Goal: Answer question/provide support

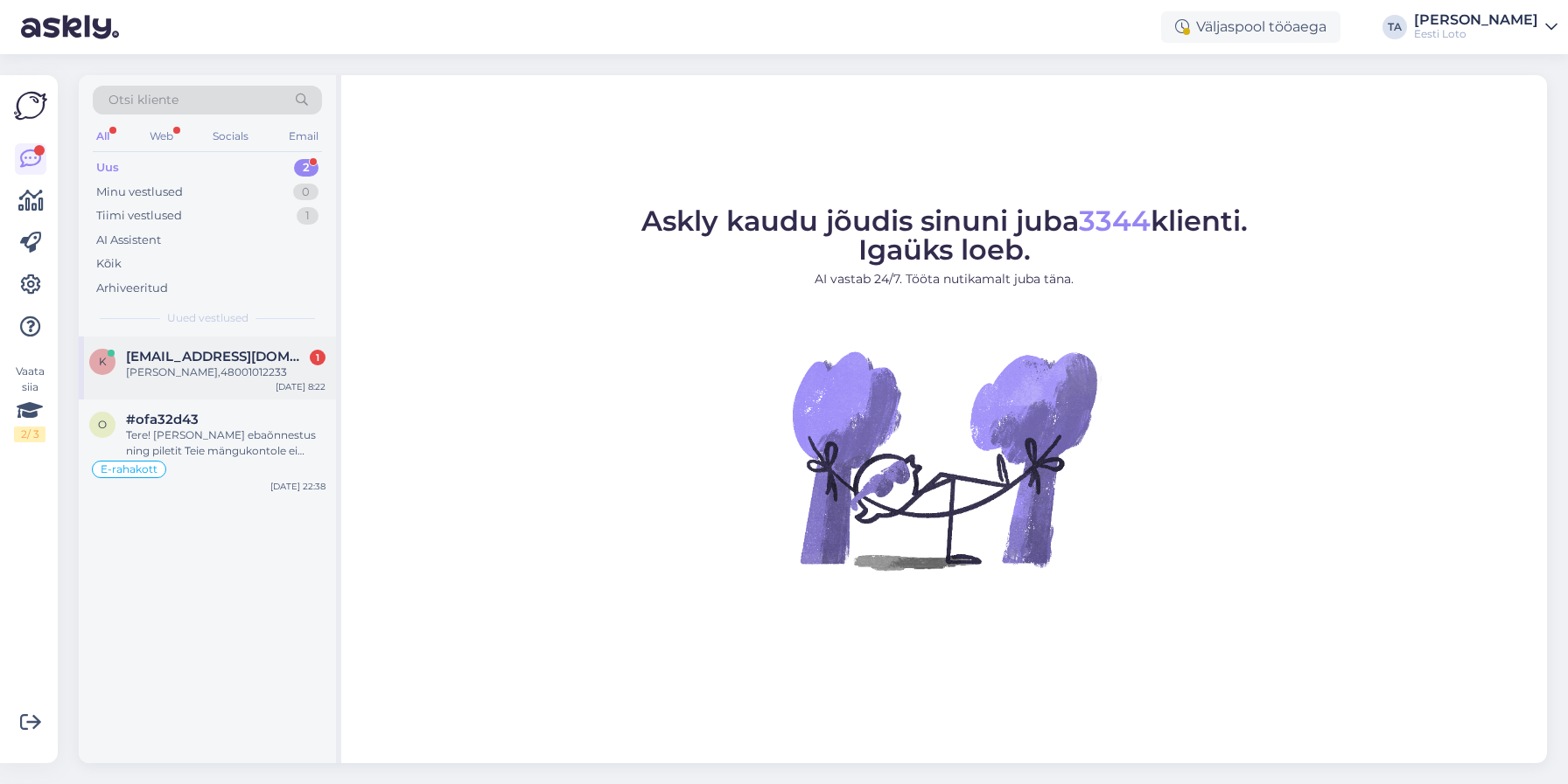
click at [190, 358] on span "[EMAIL_ADDRESS][DOMAIN_NAME]" at bounding box center [217, 356] width 182 height 16
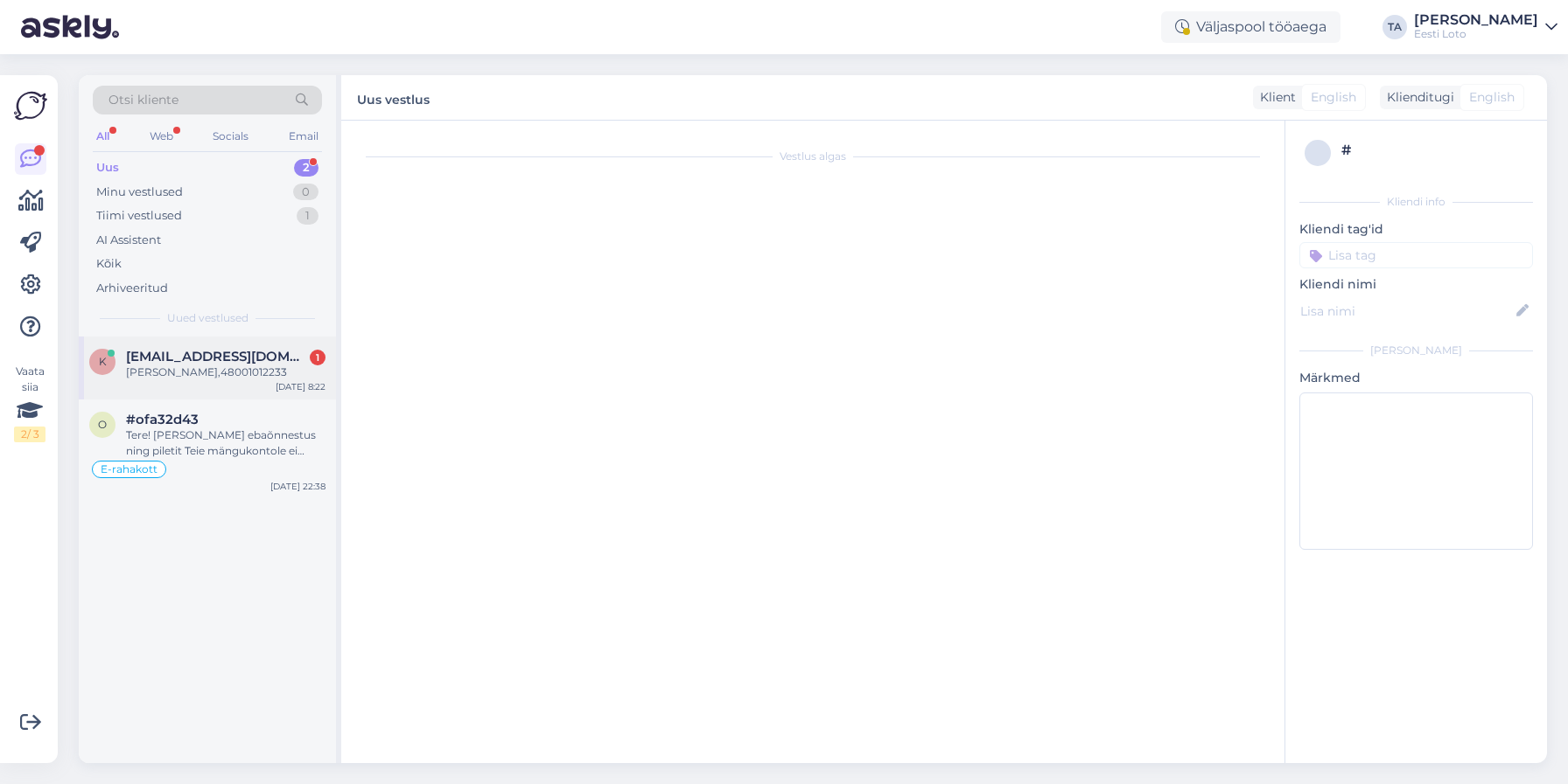
scroll to position [215, 0]
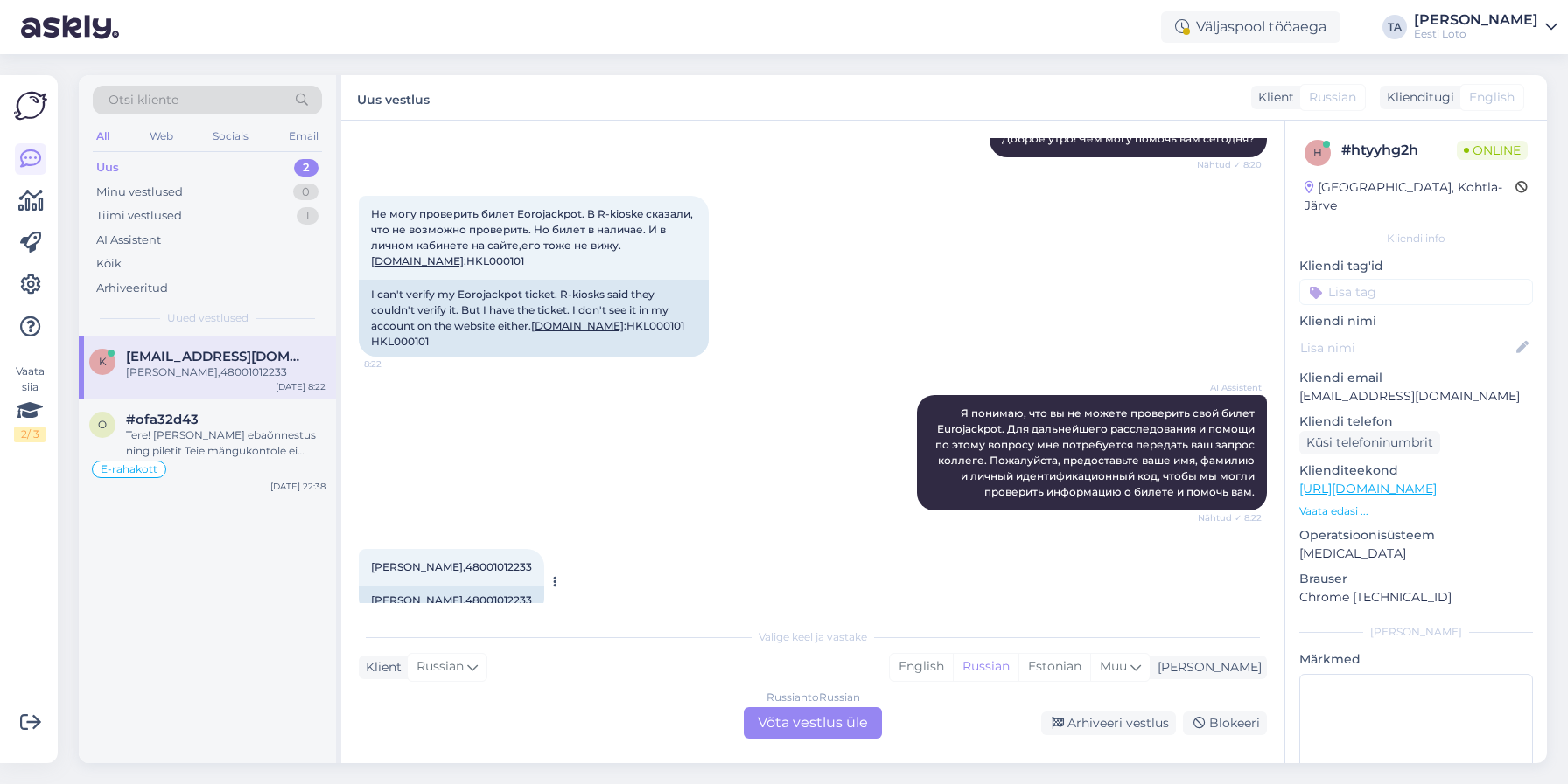
click at [480, 560] on span "[PERSON_NAME],48001012233" at bounding box center [452, 567] width 161 height 13
copy span "48001012233"
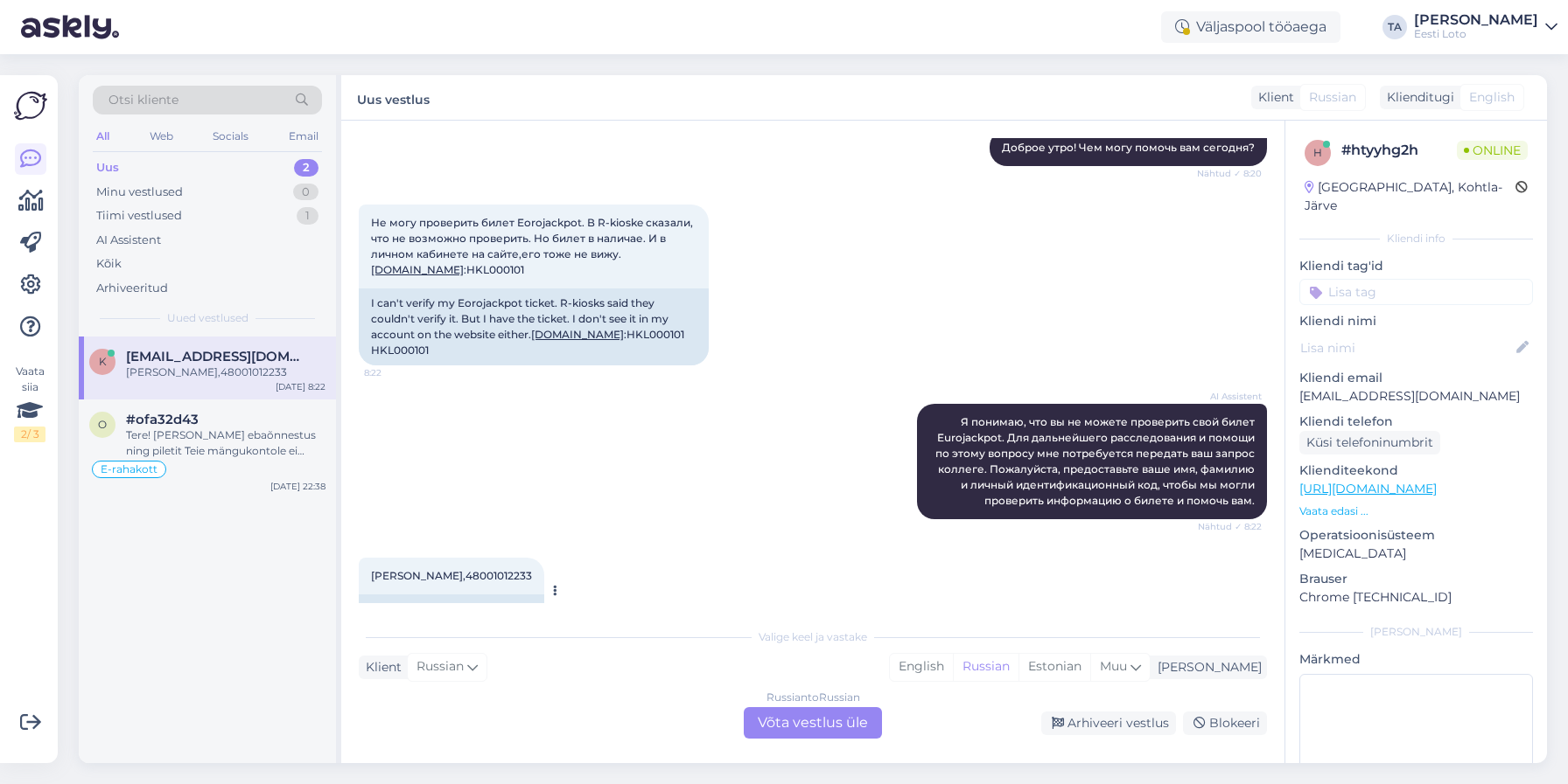
scroll to position [204, 0]
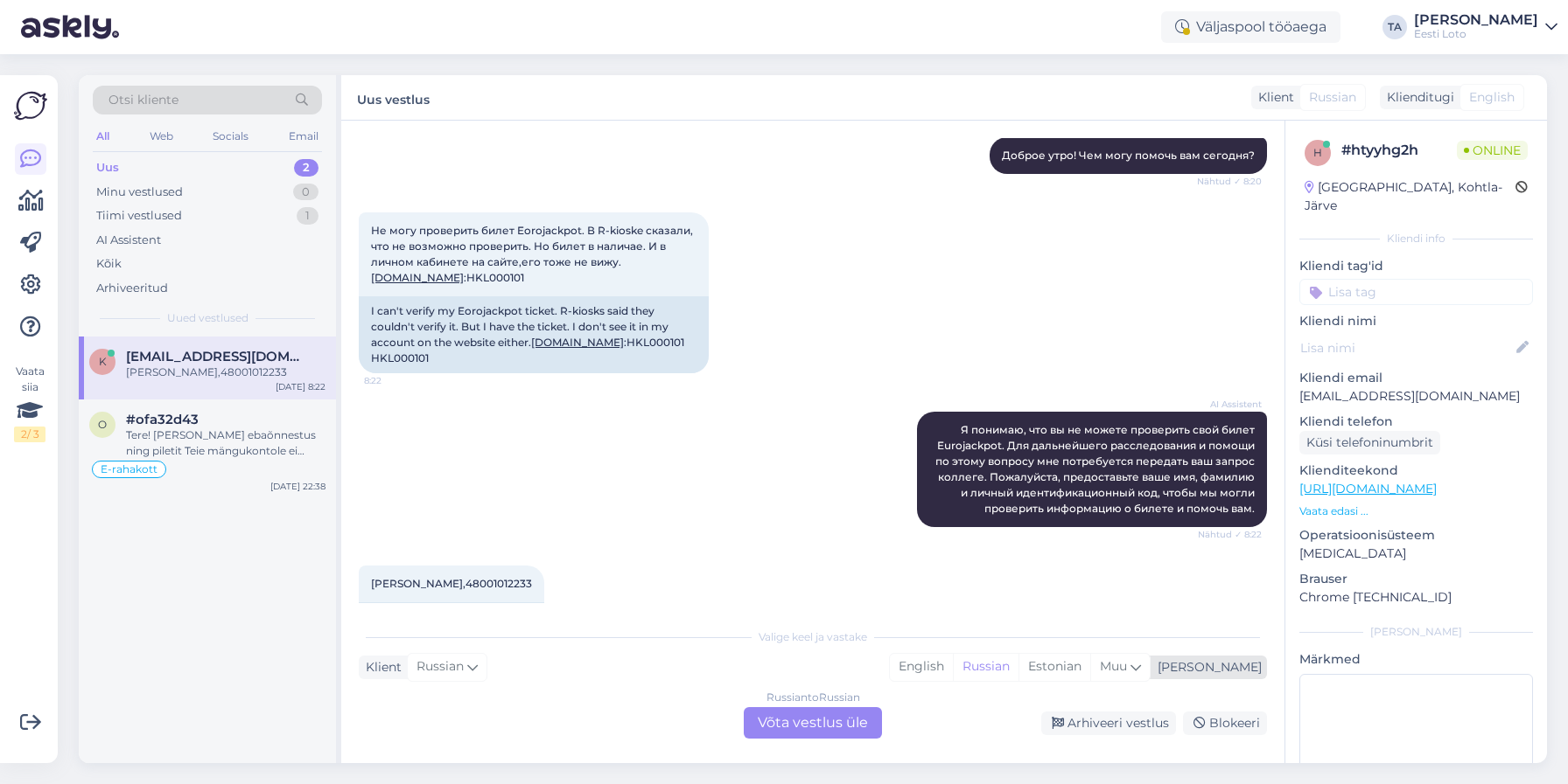
click at [1246, 669] on div "[PERSON_NAME]" at bounding box center [1206, 668] width 112 height 19
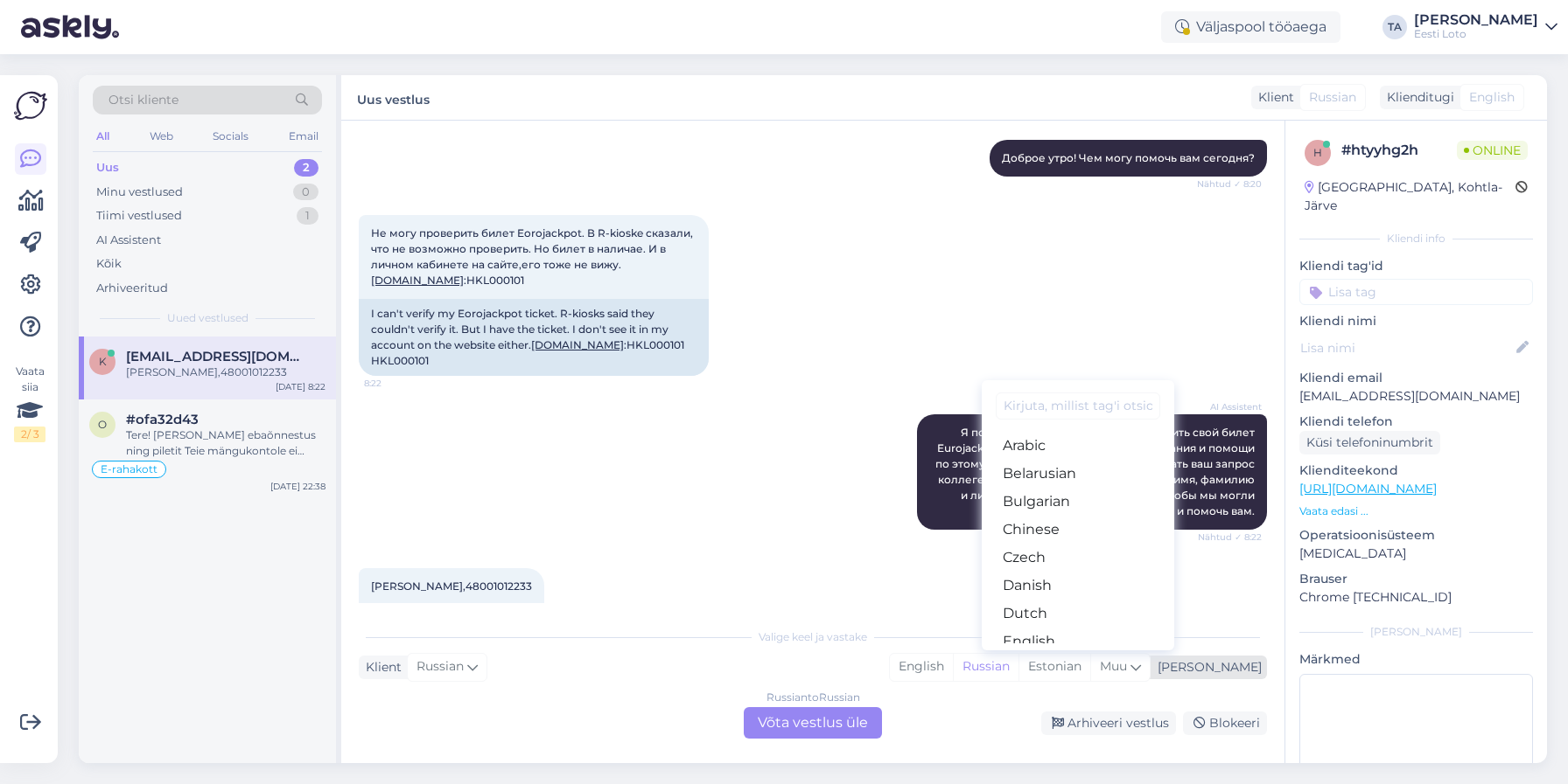
scroll to position [197, 0]
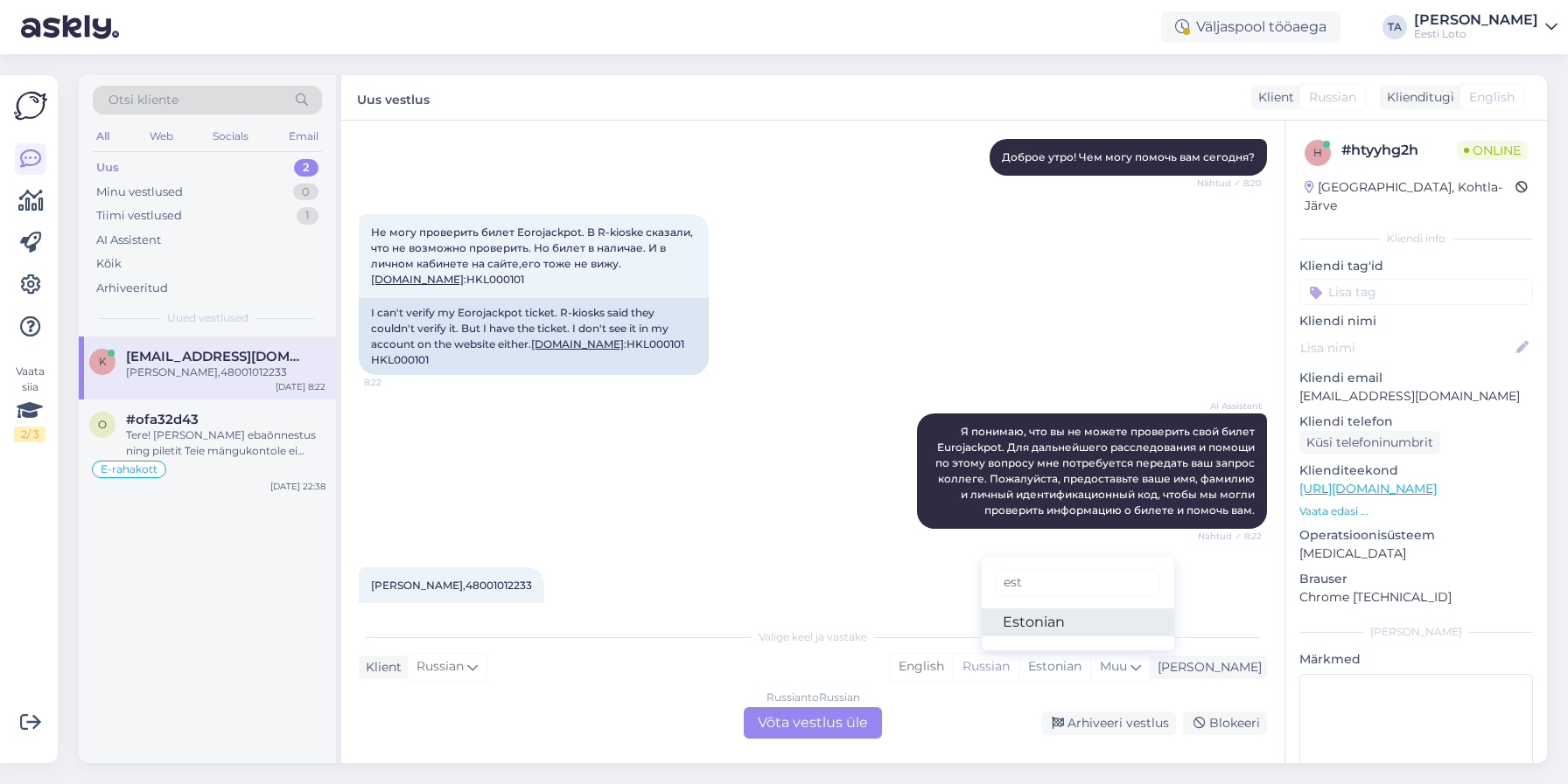
type input "est"
click at [1090, 614] on link "Estonian" at bounding box center [1077, 623] width 192 height 28
click at [844, 717] on div "Russian to Estonian Võta vestlus üle" at bounding box center [813, 723] width 138 height 32
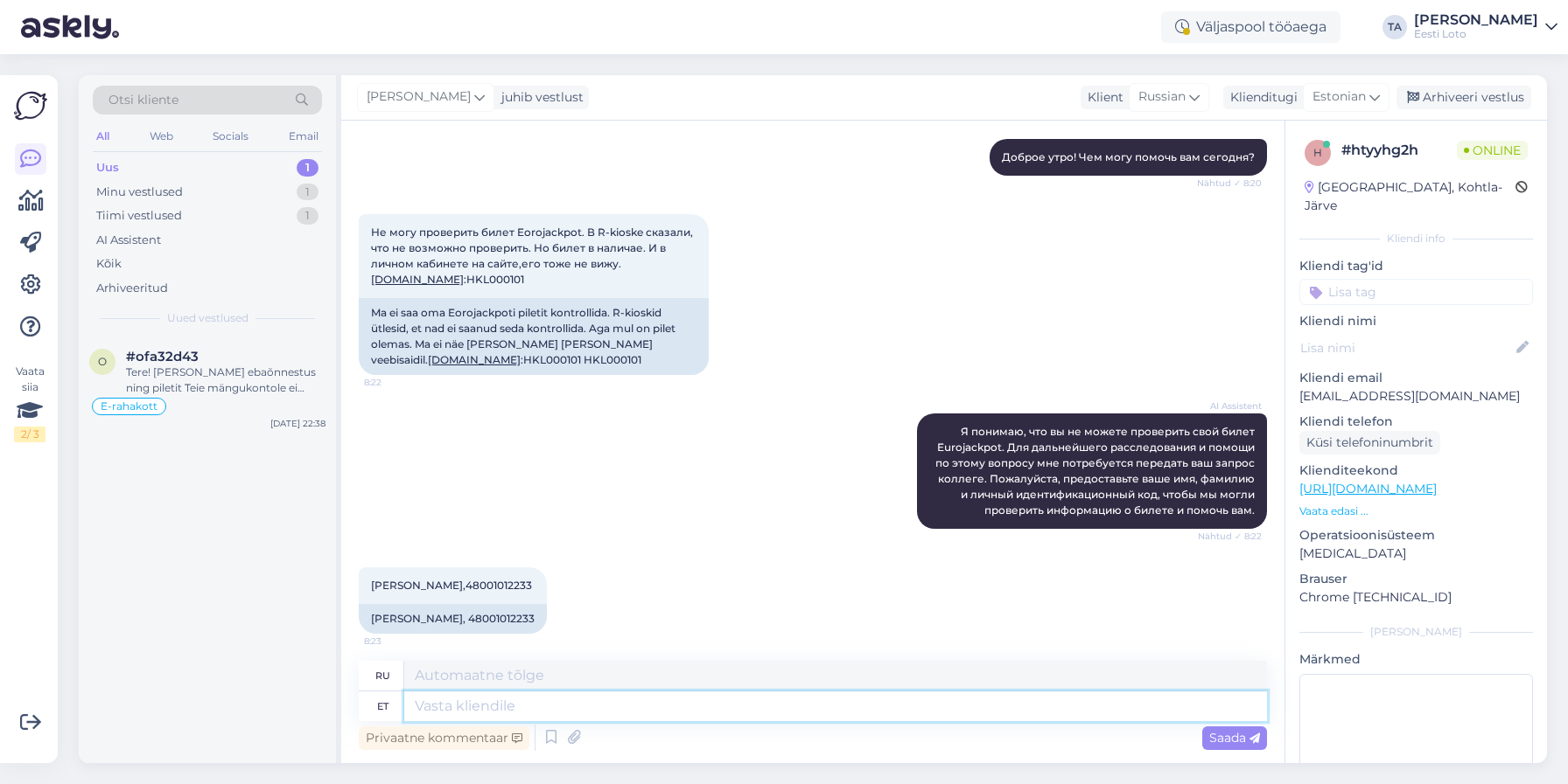
click at [606, 703] on textarea at bounding box center [835, 706] width 862 height 30
type textarea "Tere"
type textarea "Привет"
type textarea "Tere."
type textarea "Привет."
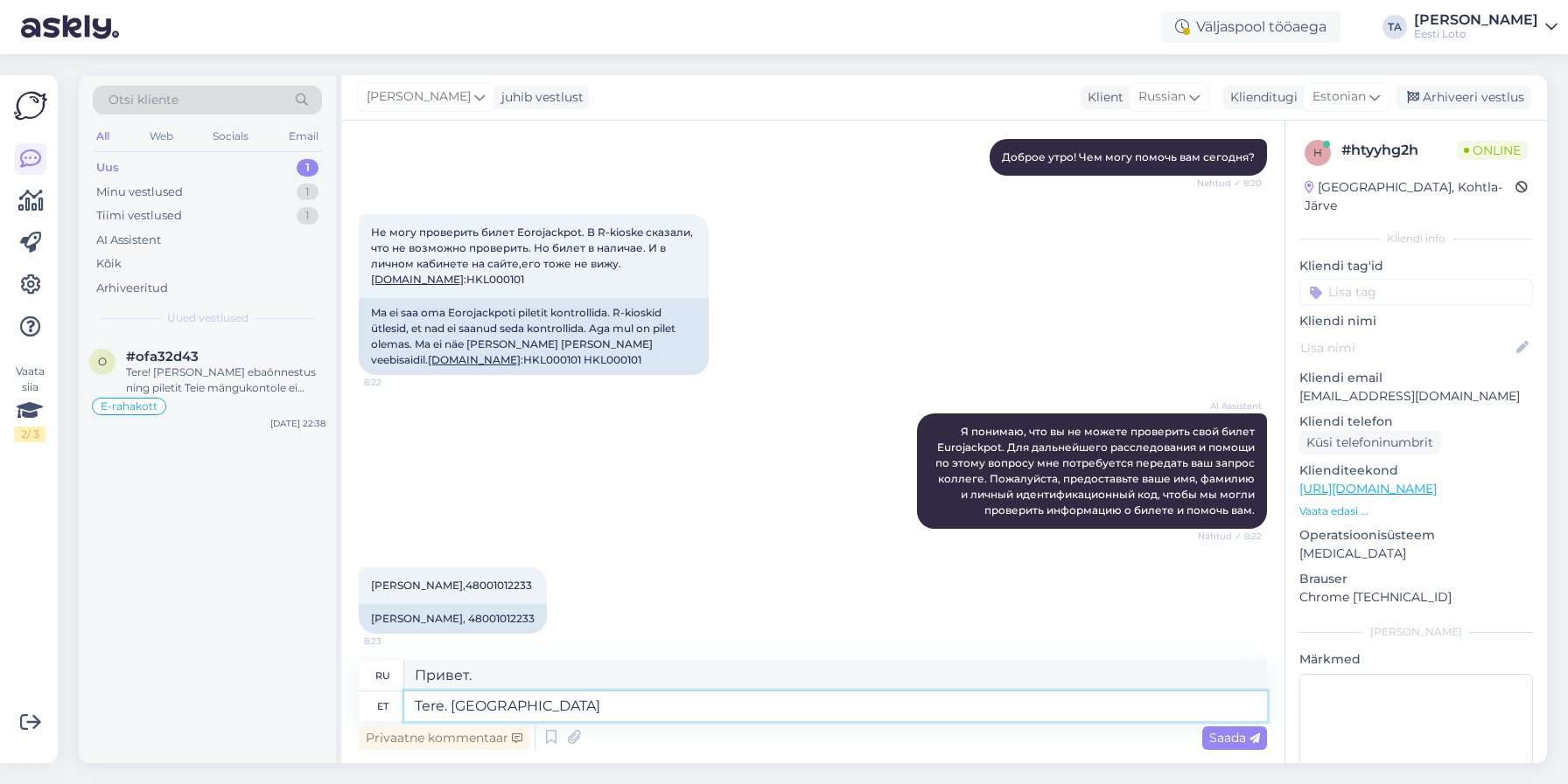
type textarea "Tere. [GEOGRAPHIC_DATA]"
type textarea "Здравствуйте. Пожалуйста."
type textarea "Tere. Palun täpsustag"
type textarea "Здравствуйте. Уточните, пожалуйста."
type textarea "Tere. [GEOGRAPHIC_DATA]"
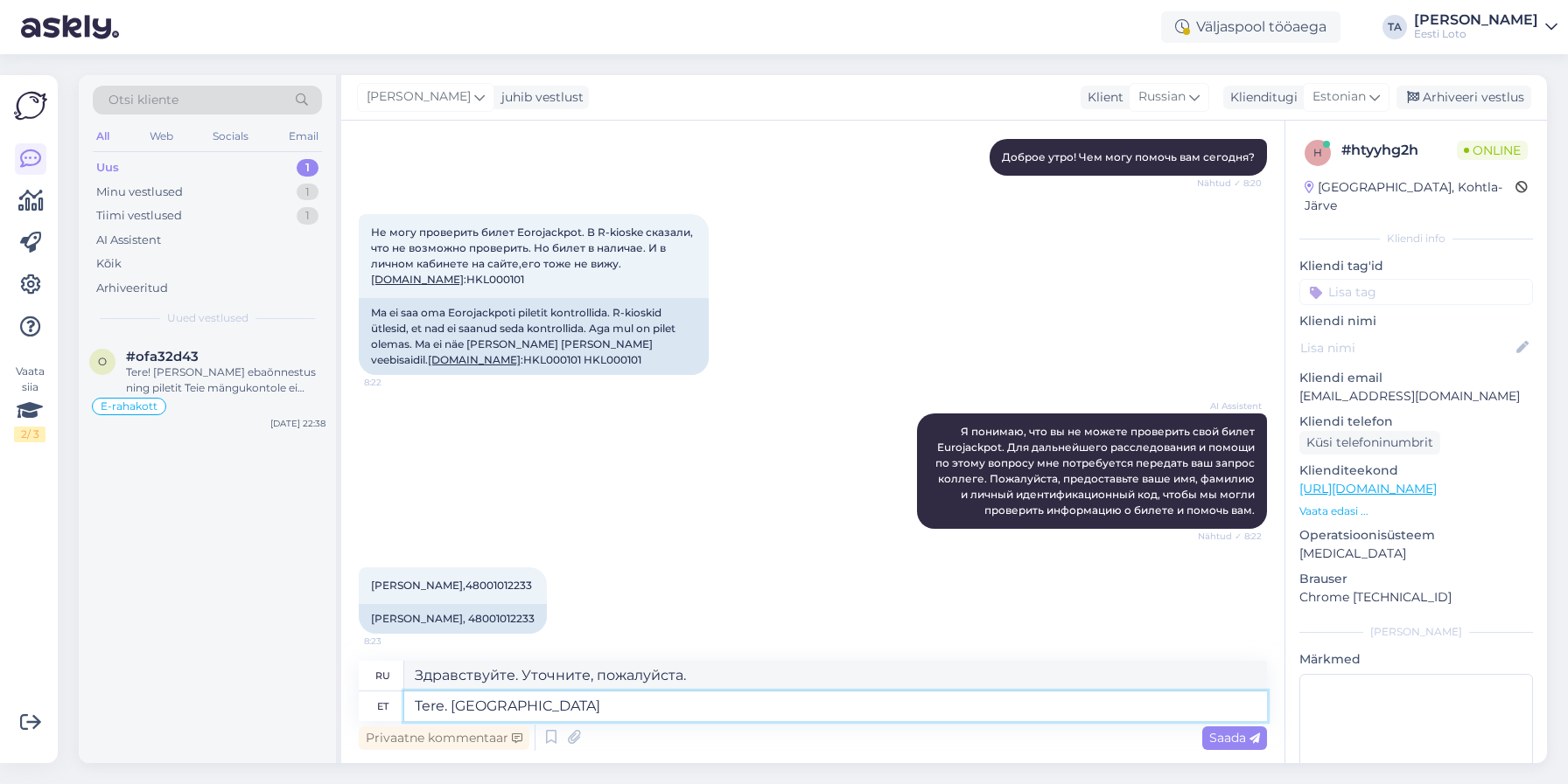
type textarea "Здравствуйте. Пожалуйста."
type textarea "Tere. P"
type textarea "Привет. П."
type textarea "Tere."
type textarea "Привет."
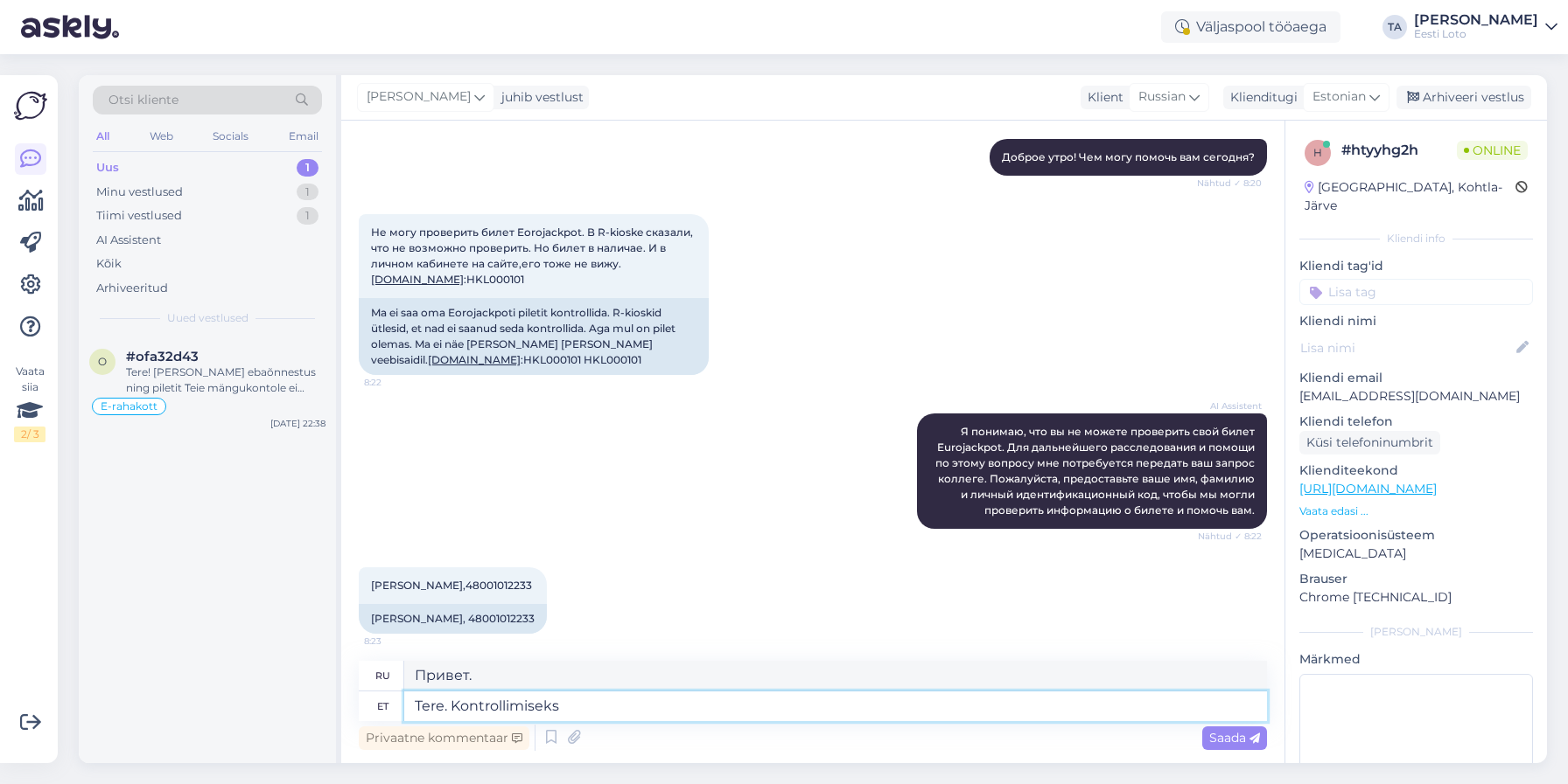
type textarea "Tere. Kontrollimiseks"
type textarea "Здравствуйте. Для проверки."
type textarea "Tere. Kontrollimiseks palun e"
type textarea "Здравствуйте. Проверьте, пожалуйста."
type textarea "Tere. Kontrollimiseks palun edastage"
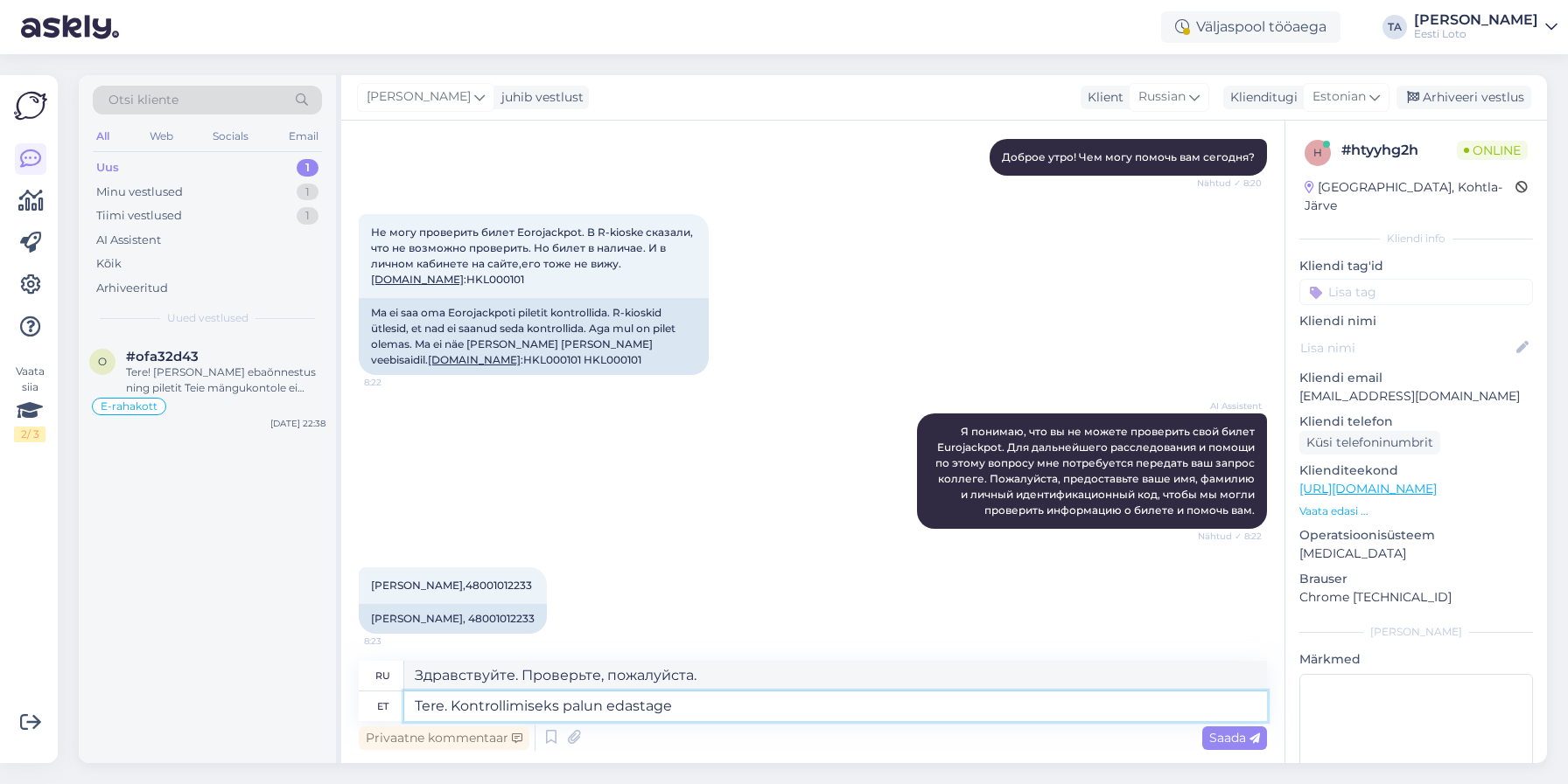
type textarea "Здравствуйте. Пожалуйста, отправьте для проверки."
type textarea "Tere. Kontrollimiseks palun edastage ka p"
type textarea "Здравствуйте. Пожалуйста, также перешлите на проверку."
type textarea "Tere. Kontrollimiseks palun edastage ka pileti n"
type textarea "Здравствуйте. Пожалуйста, также отправьте тикет на проверку."
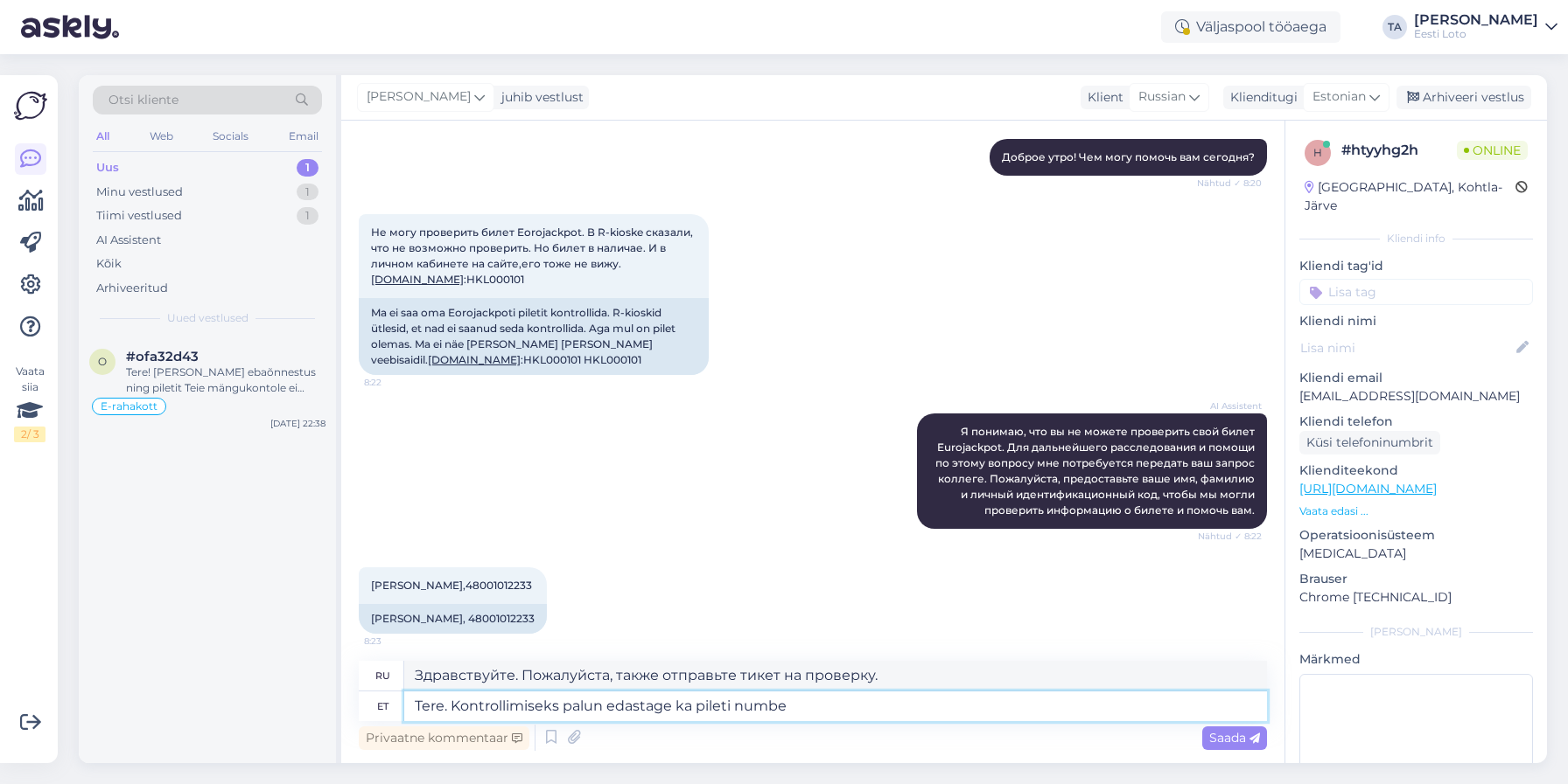
type textarea "Tere. Kontrollimiseks palun edastage ka pileti number"
type textarea "Здравствуйте. Пожалуйста, также укажите номер тикета для проверки."
type textarea "Tere. Kontrollimiseks palun edastage ka pileti"
type textarea "Здравствуйте. Пожалуйста, также отправьте тикет на проверку."
type textarea "Tere. Kontrollimiseks palun edastage ka piletinumber"
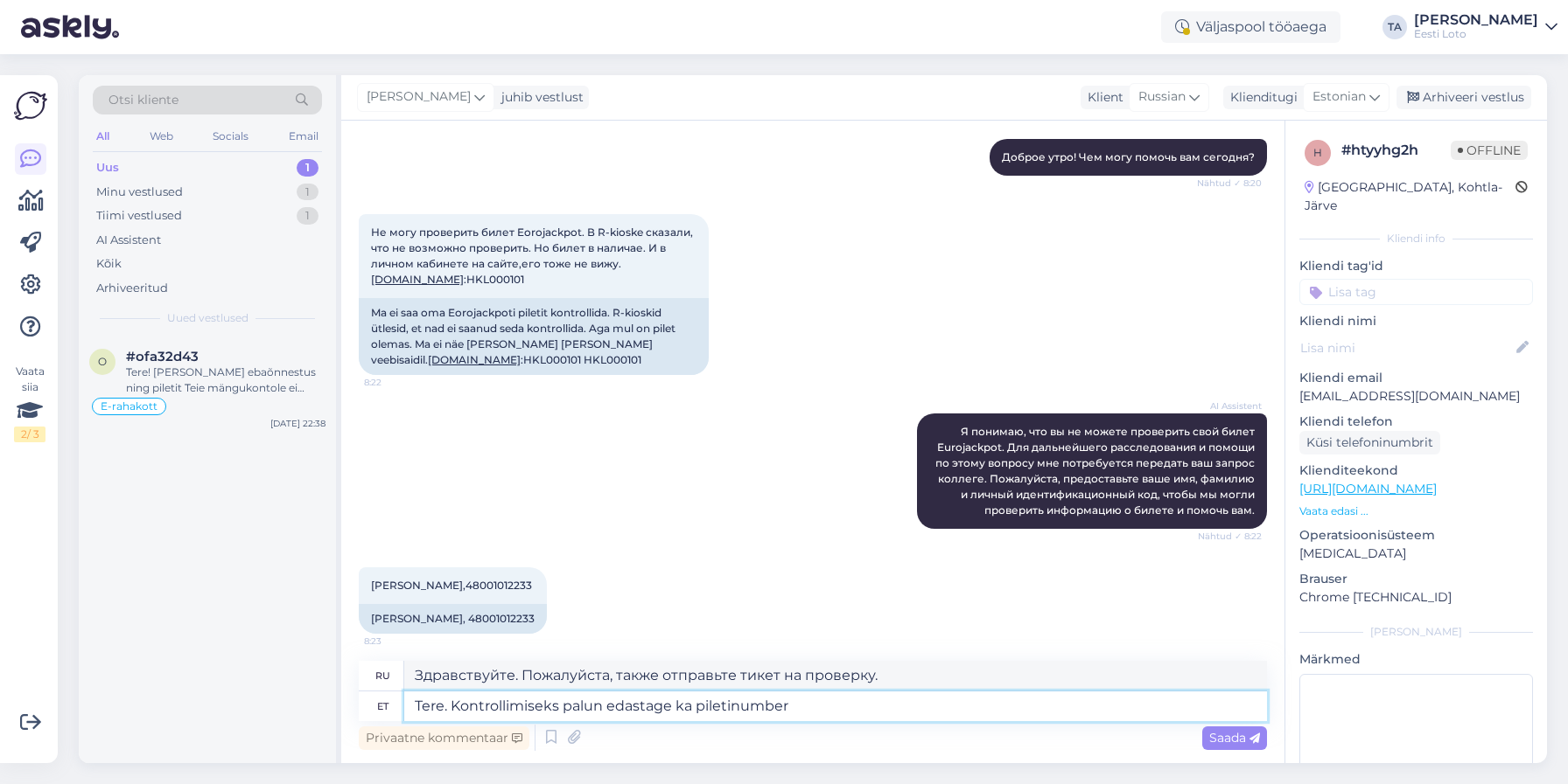
type textarea "Здравствуйте. Пожалуйста, также укажите номер тикета для проверки."
type textarea "Tere. Kontrollimiseks palun edastag"
type textarea "Здравствуйте. Пожалуйста, также перешлите на проверку."
type textarea "Tere. Kontrollimiseks palun edast"
type textarea "Здравствуйте. Пожалуйста, отправьте для проверки."
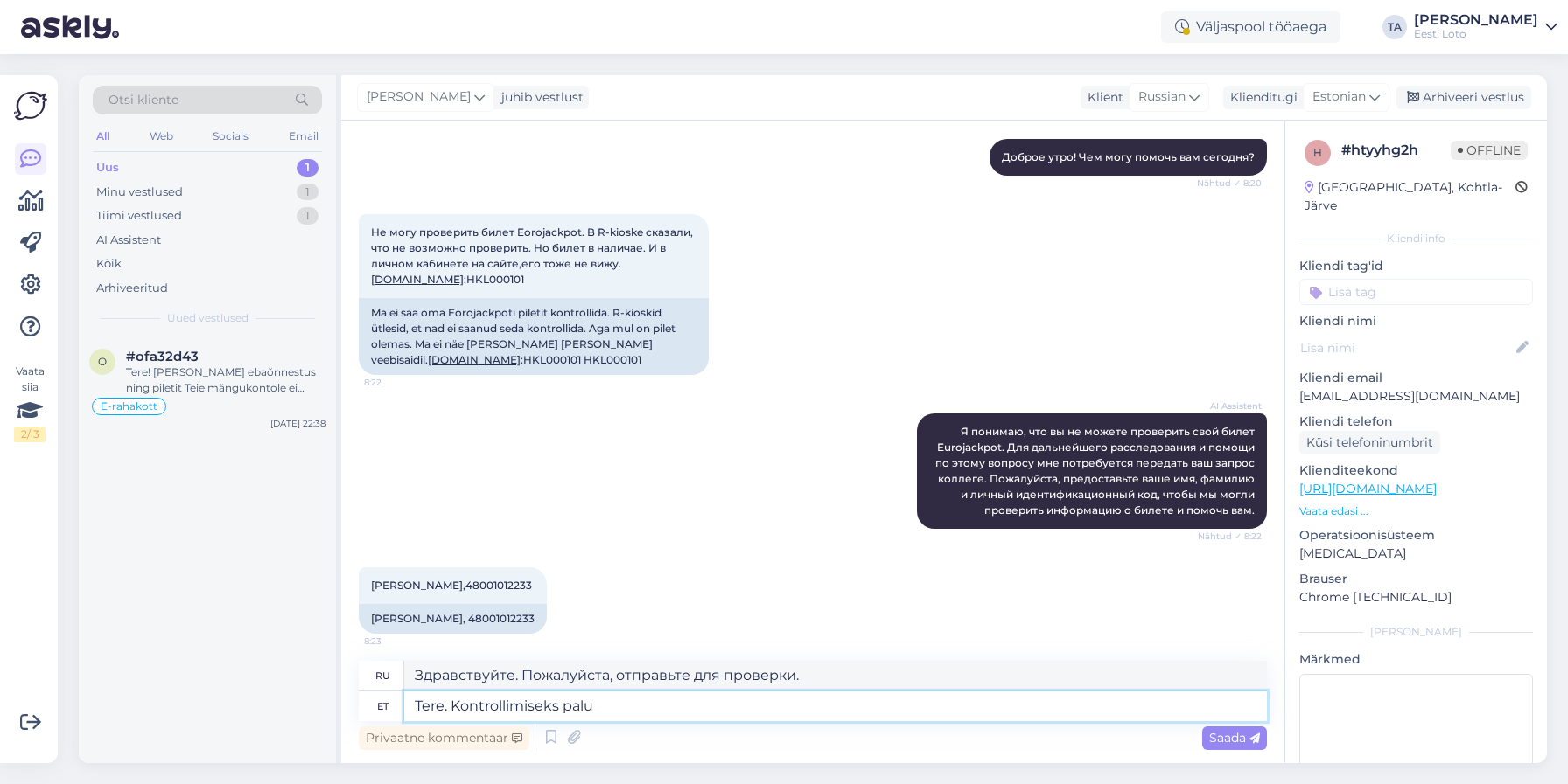
type textarea "Tere. Kontrollimiseks pal"
type textarea "Здравствуйте. Проверьте, пожалуйста."
type textarea "Tere. Kontrollimiseks"
type textarea "Здравствуйте. Для проверки."
type textarea "Tere."
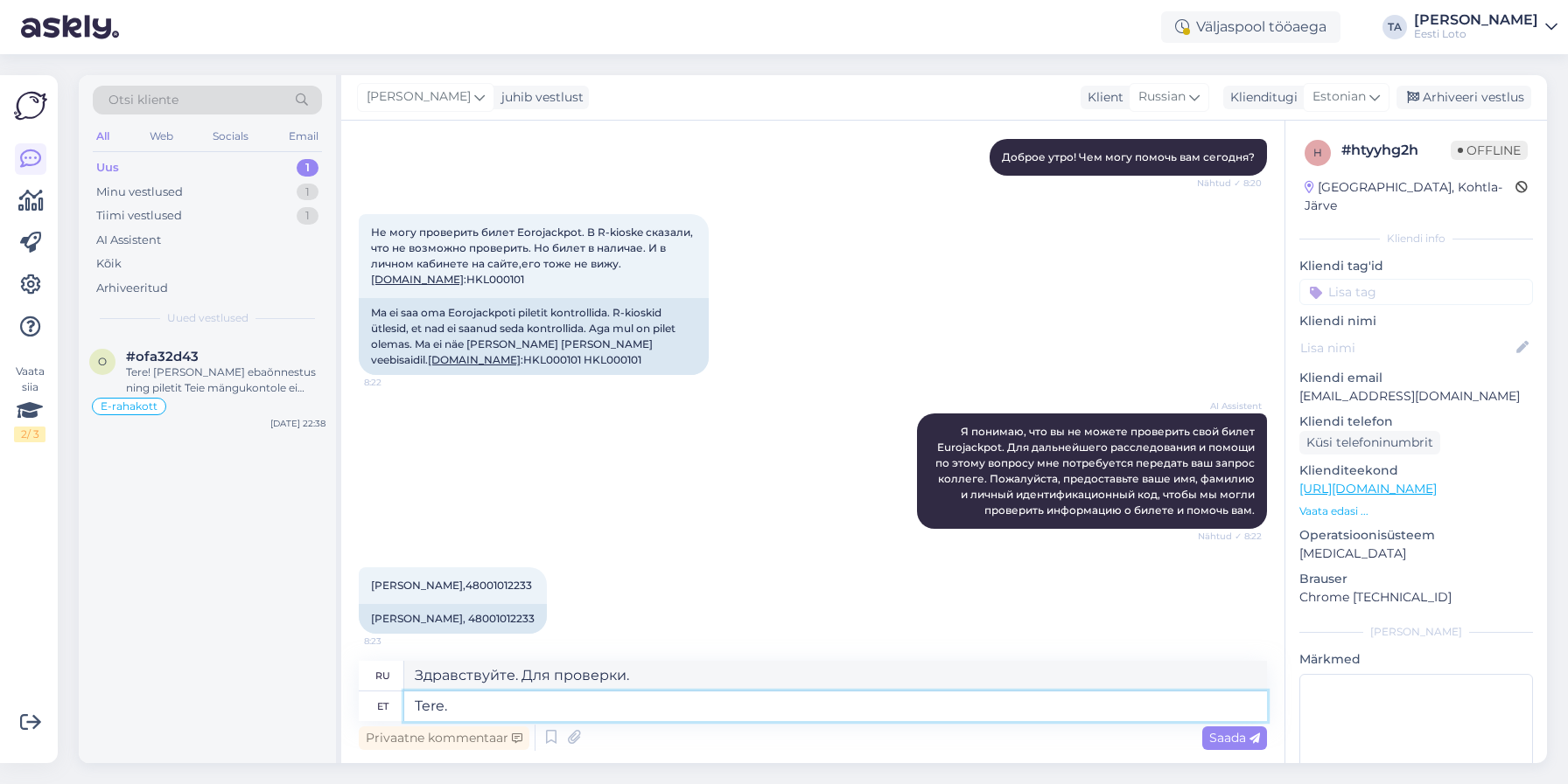
type textarea "Привет."
type textarea "Tere. Edastage p"
type textarea "Привет. Вперед."
type textarea "Tere. Edastage palun"
type textarea "Здравствуйте. Перешлите, пожалуйста."
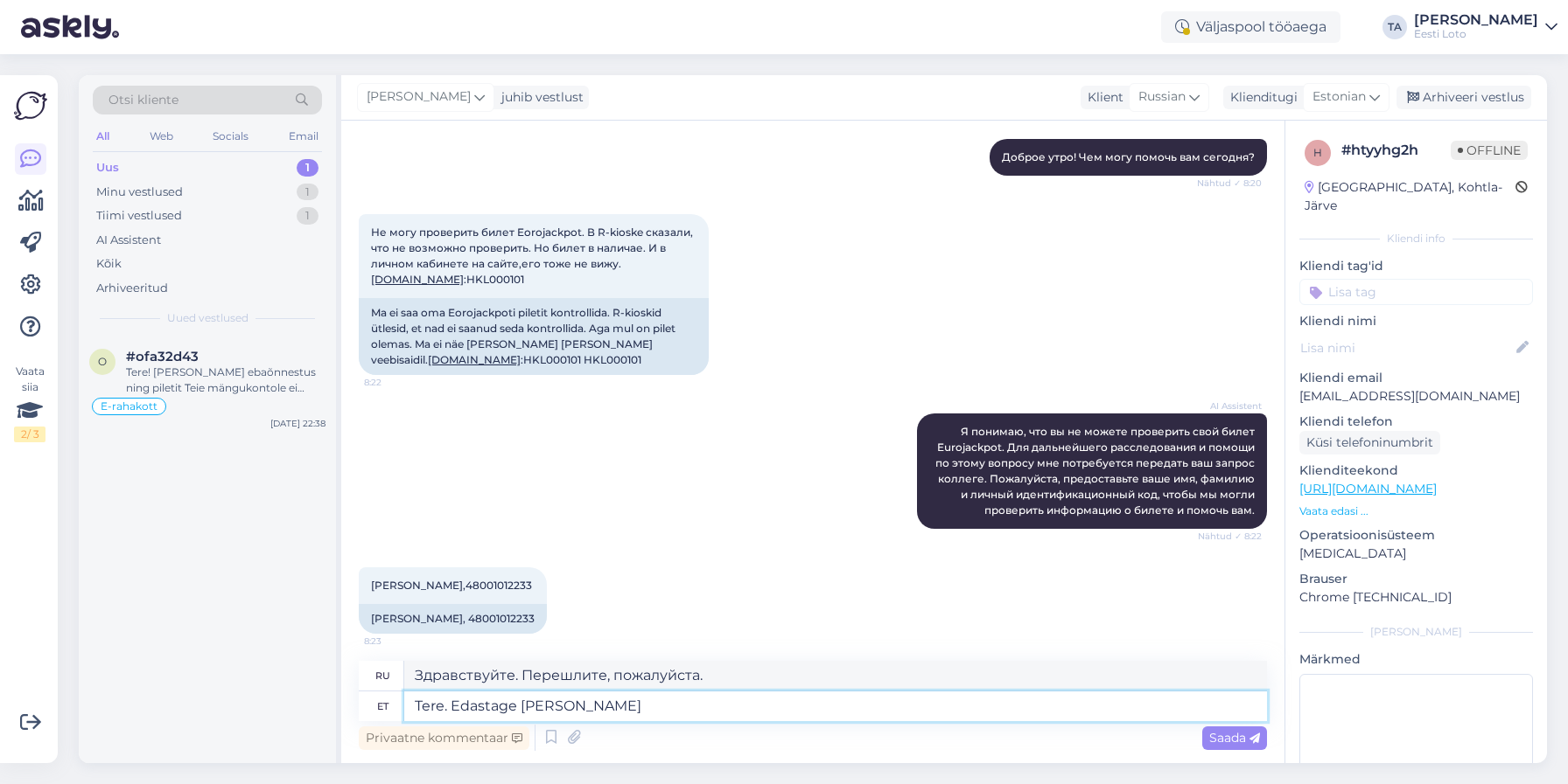
type textarea "Tere. Edastage palun pileti"
type textarea "Здравствуйте. Пожалуйста, перешлите тикет."
type textarea "Tere. Edastage palun piletinumber"
type textarea "Здравствуйте. Укажите, пожалуйста, номер билета."
type textarea "Tere. Edastage palun piletinumber mida ei s"
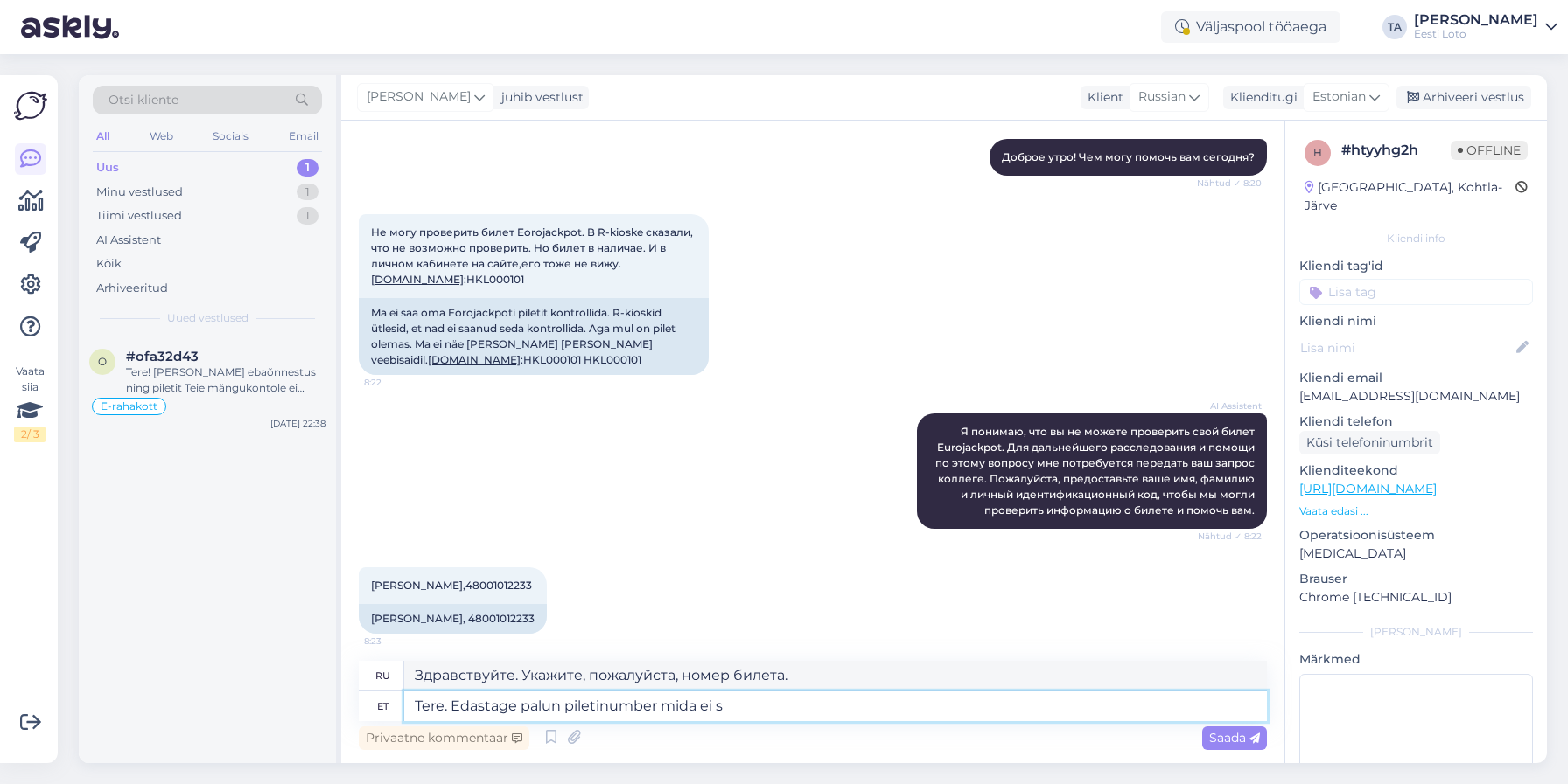
type textarea "Здравствуйте. Пожалуйста, укажите номер билета, который не"
type textarea "Tere. Edastage palun piletinumber mida ei saa"
type textarea "Здравствуйте. Пожалуйста, укажите номер тикета, который недоступен."
type textarea "Tere. Edastage palun piletinumber mida ei saa kontrollida"
type textarea "Здравствуйте. Пожалуйста, укажите номер тикета, который невозможно проверить."
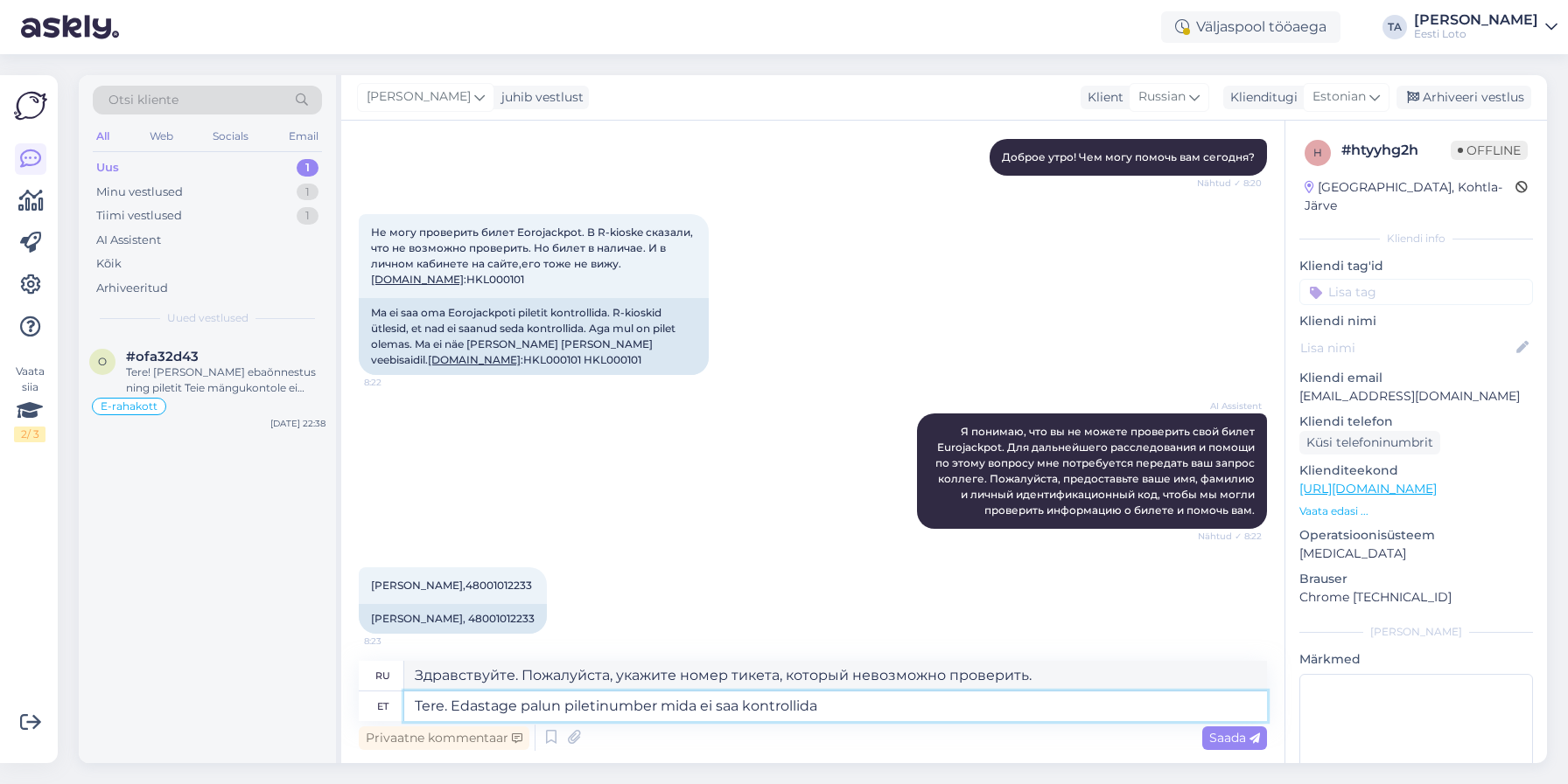
type textarea "Tere. Edastage palun piletinumber mida ei saa kontrollida."
type textarea "Здравствуйте. Пожалуйста, укажите номер тикета, его невозможно проверить."
type textarea "Tere. Edastage palun piletinumber mida ei saa k"
type textarea "Здравствуйте. Пожалуйста, укажите номер тикета, который не могу найти."
type textarea "Tere. Edastage palun piletinumber mida ei sa"
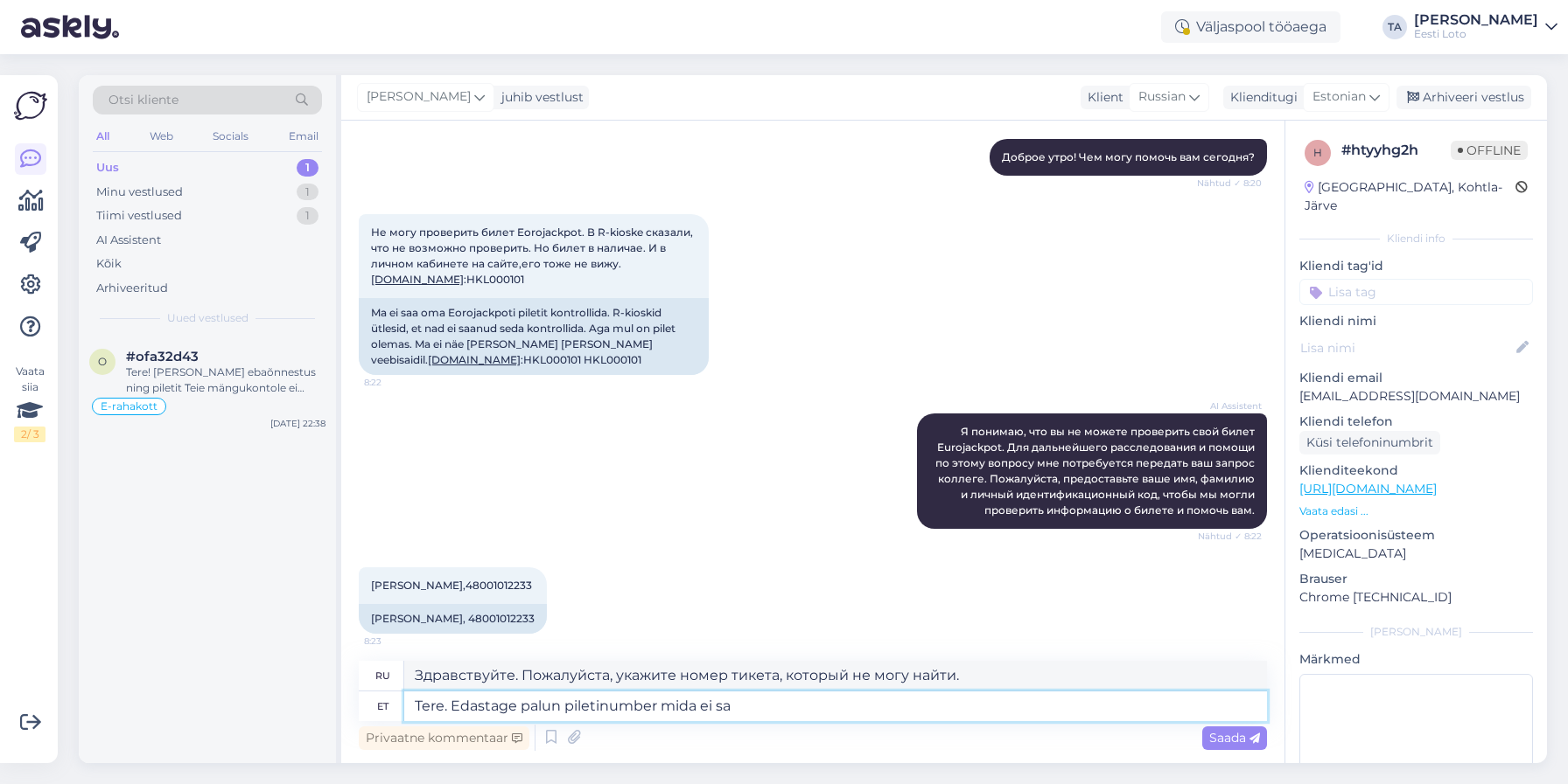
type textarea "Здравствуйте. Пожалуйста, укажите номер тикета, который недоступен."
type textarea "Tere. Edastage palun piletinumber mida ei"
type textarea "Здравствуйте. Пожалуйста, укажите номер билета, который не"
type textarea "Tere. Edastage palun piletinumber mi"
type textarea "Здравствуйте. Укажите, пожалуйста, номер билета."
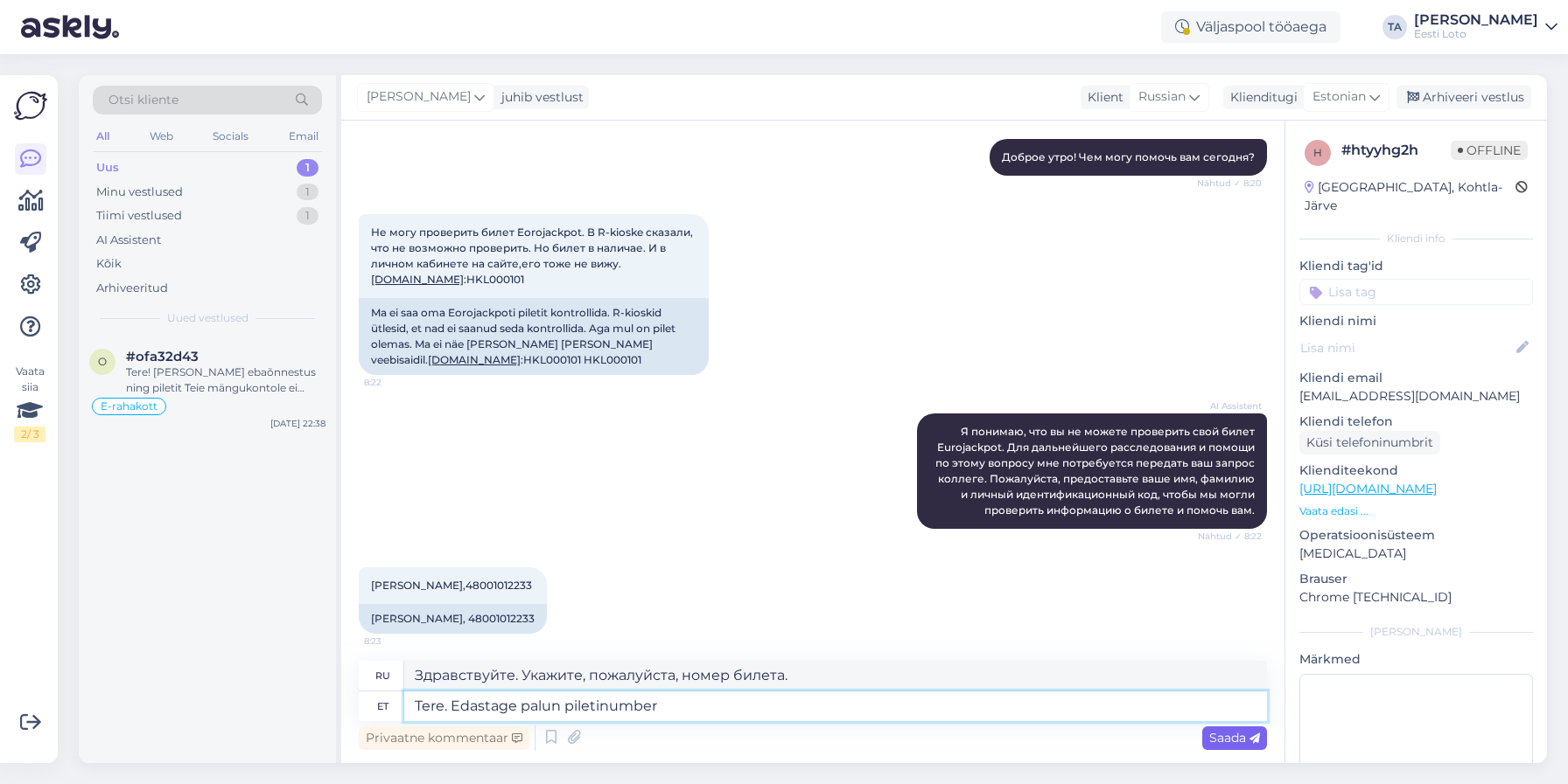
type textarea "Tere. Edastage palun piletinumber"
click at [1220, 739] on span "Saada" at bounding box center [1234, 738] width 51 height 16
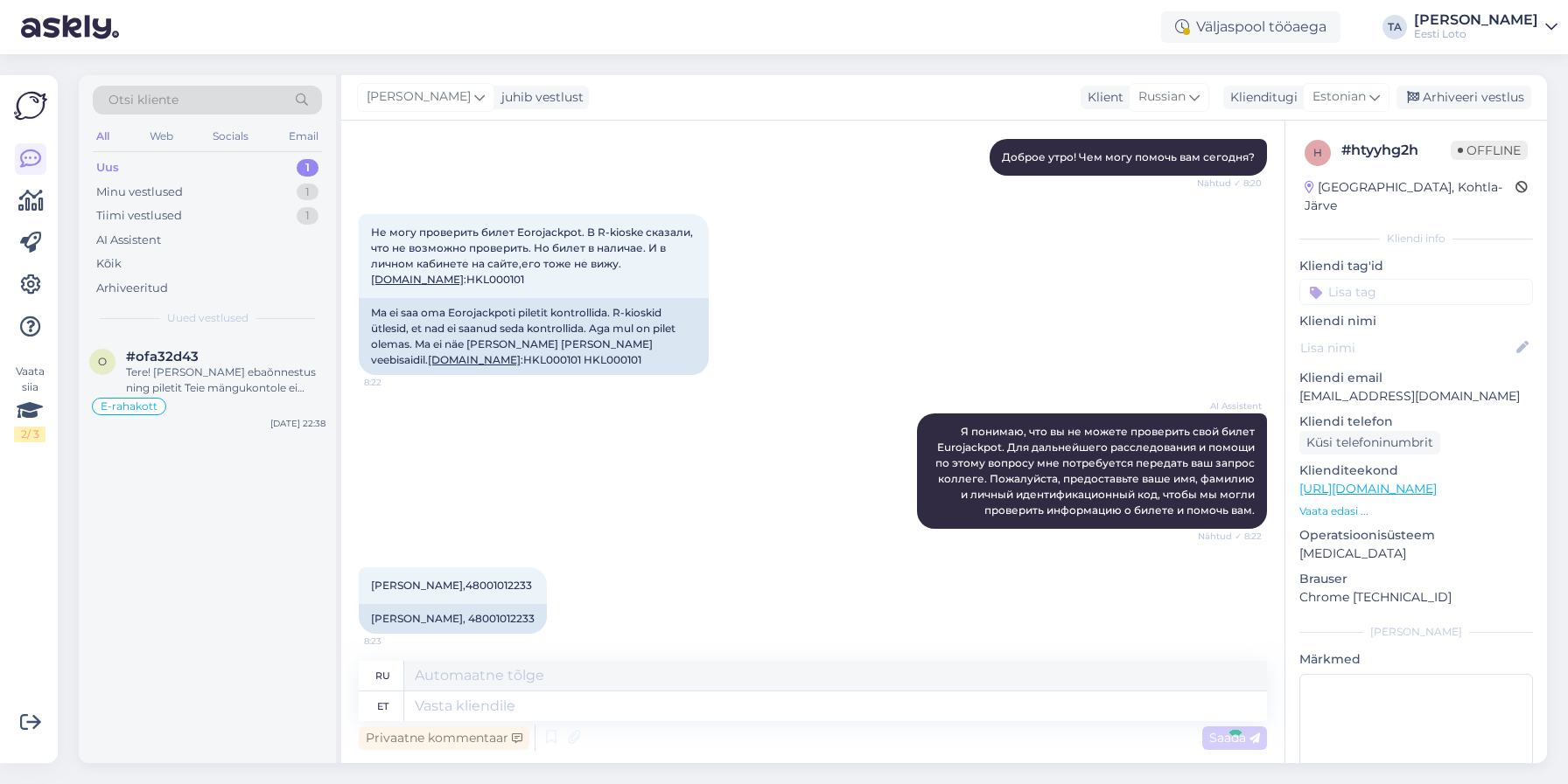
scroll to position [309, 0]
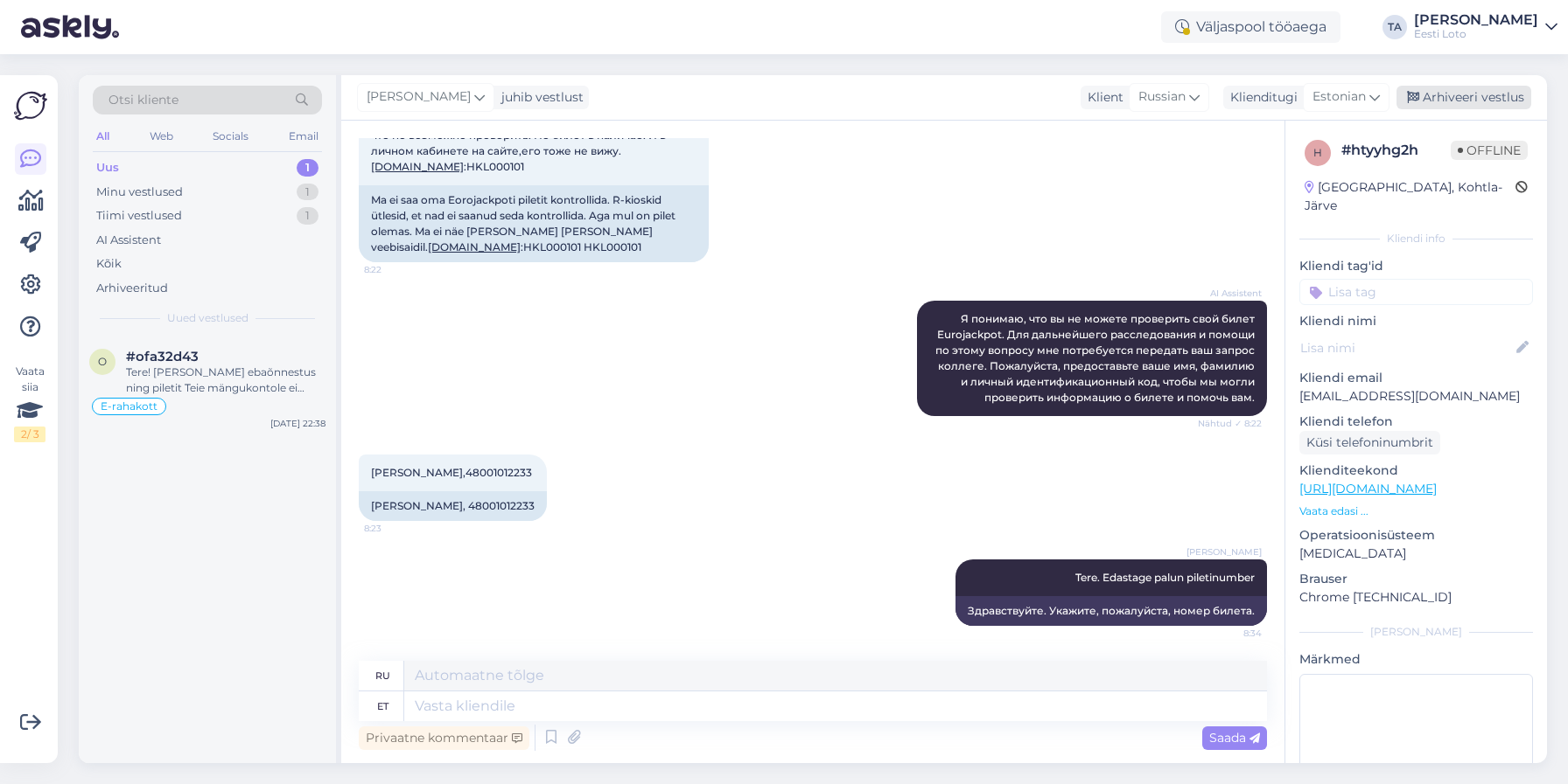
click at [1480, 96] on div "Arhiveeri vestlus" at bounding box center [1464, 96] width 135 height 23
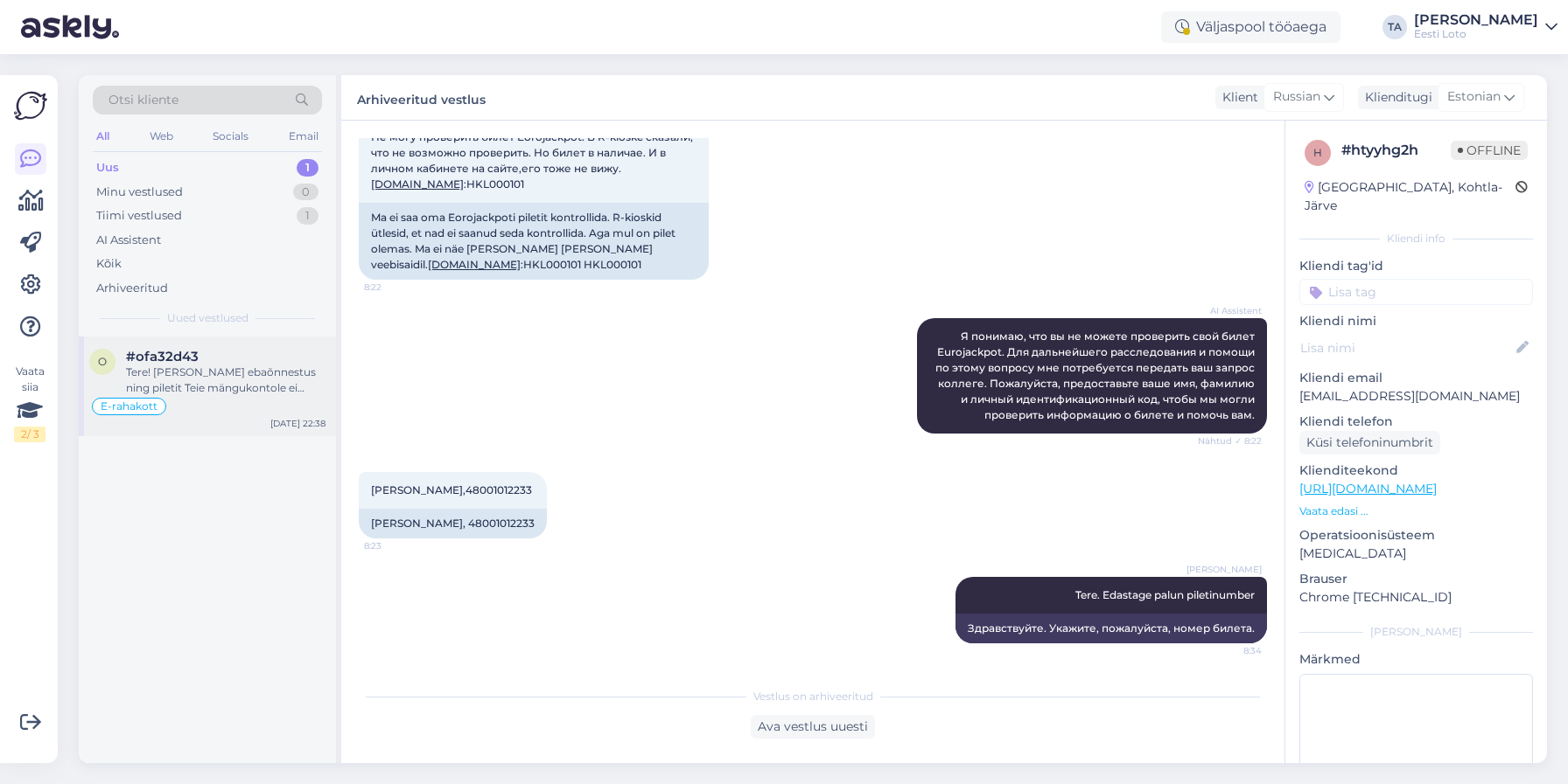
click at [177, 372] on div "Tere! [PERSON_NAME] ebaõnnestus ning piletit Teie mängukontole ei ilmunud, palu…" at bounding box center [225, 380] width 200 height 32
